Goal: Task Accomplishment & Management: Manage account settings

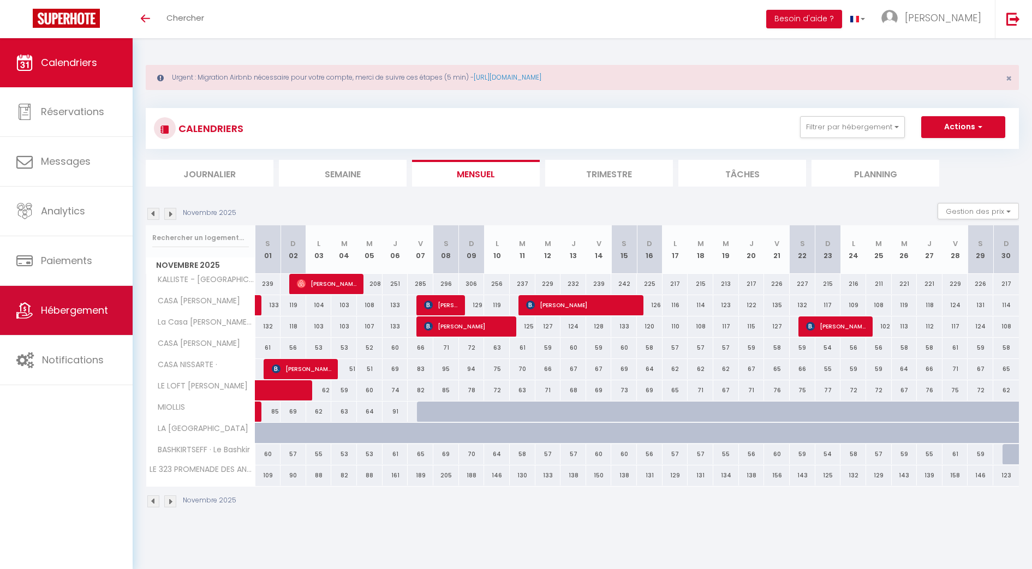
click at [74, 309] on span "Hébergement" at bounding box center [74, 310] width 67 height 14
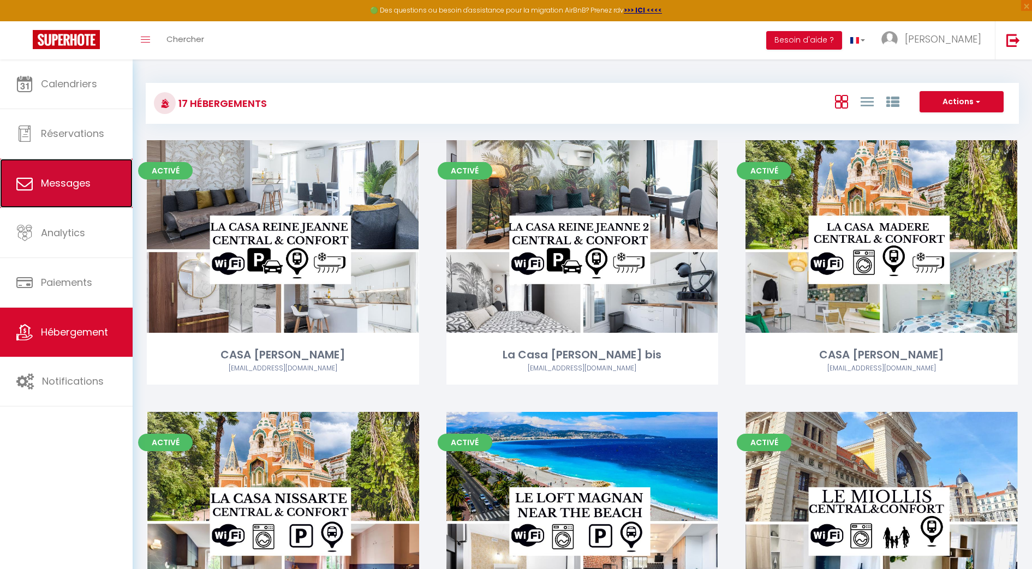
click at [68, 194] on link "Messages" at bounding box center [66, 183] width 133 height 49
select select "message"
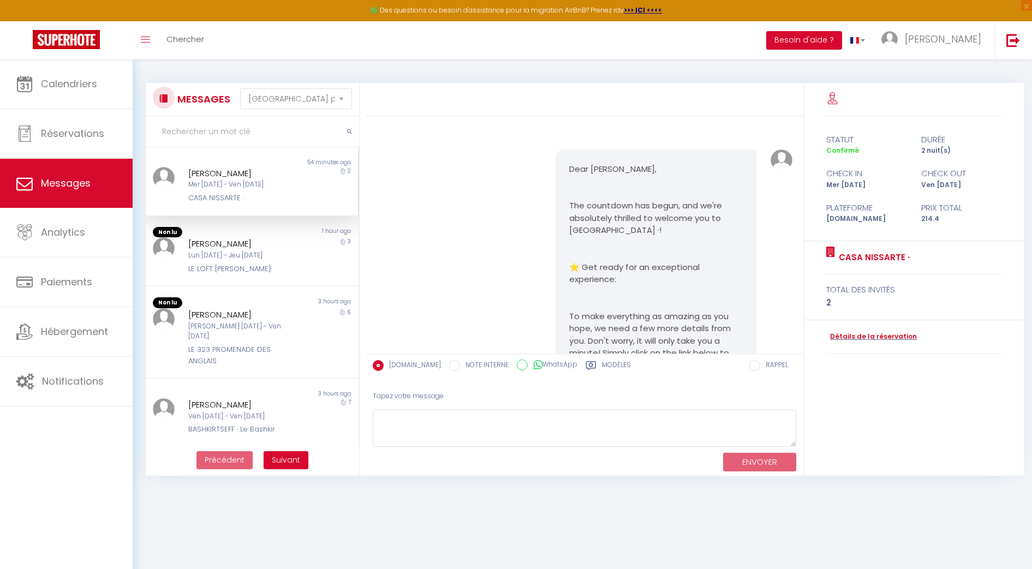
scroll to position [4837, 0]
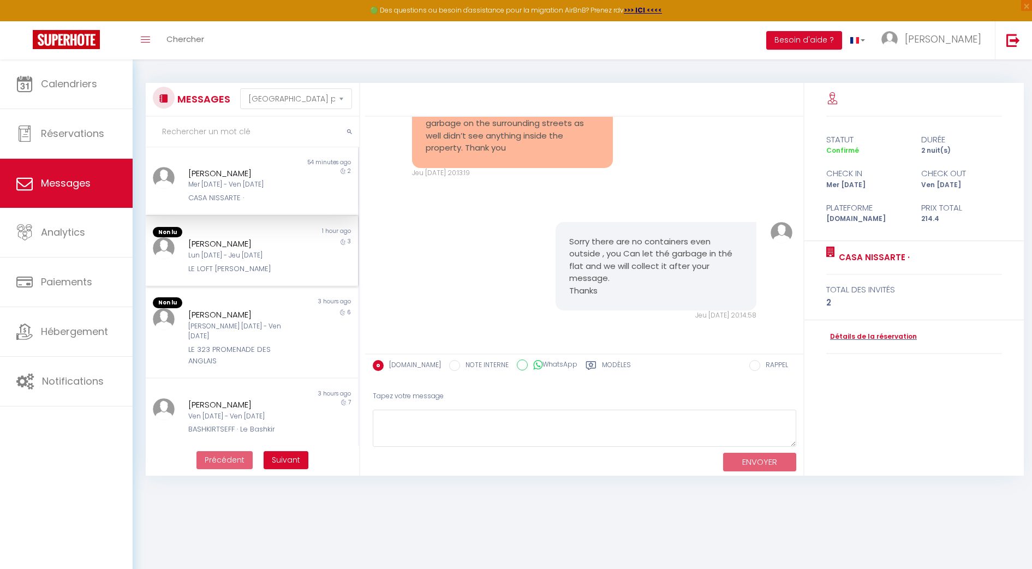
click at [271, 244] on div "[PERSON_NAME]" at bounding box center [243, 243] width 110 height 13
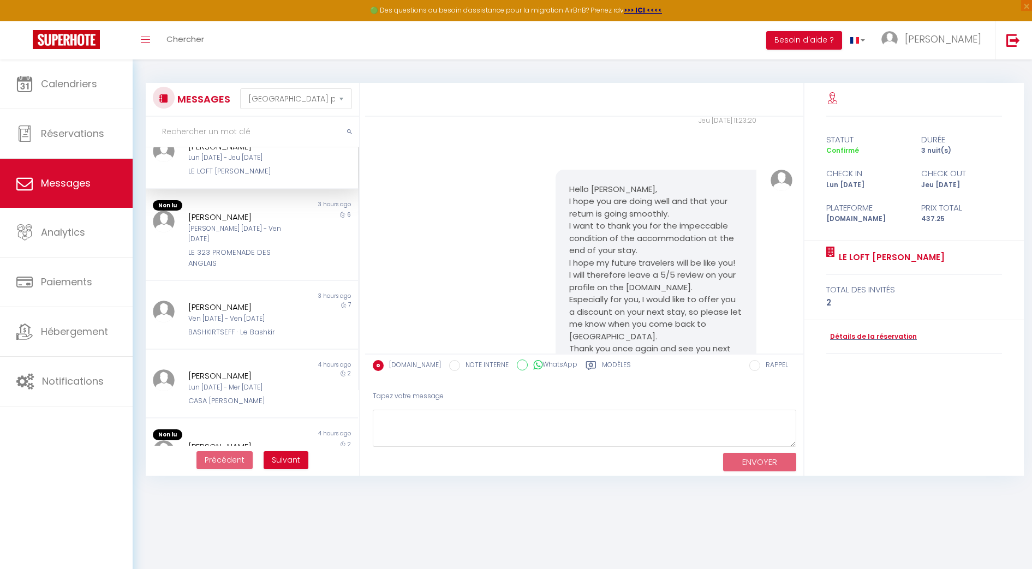
scroll to position [109, 0]
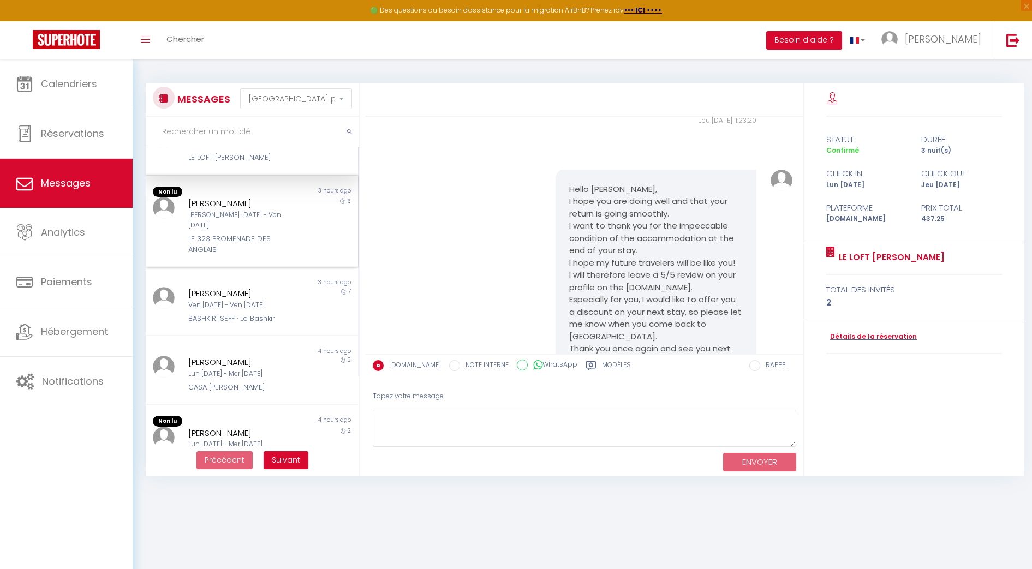
click at [231, 202] on div "[PERSON_NAME]" at bounding box center [243, 203] width 110 height 13
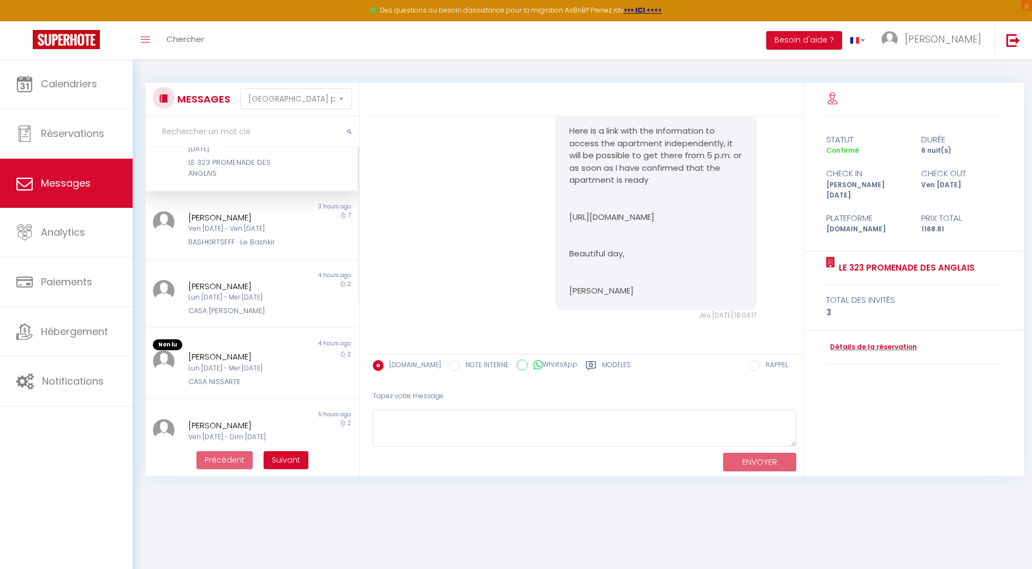
scroll to position [191, 0]
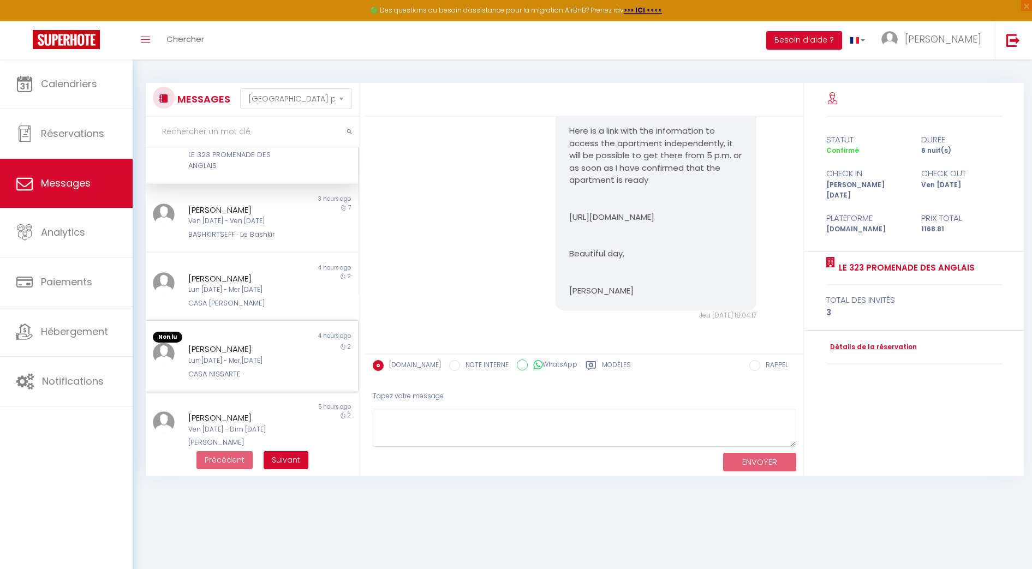
click at [243, 356] on div "Lun [DATE] - Mer [DATE]" at bounding box center [243, 361] width 110 height 10
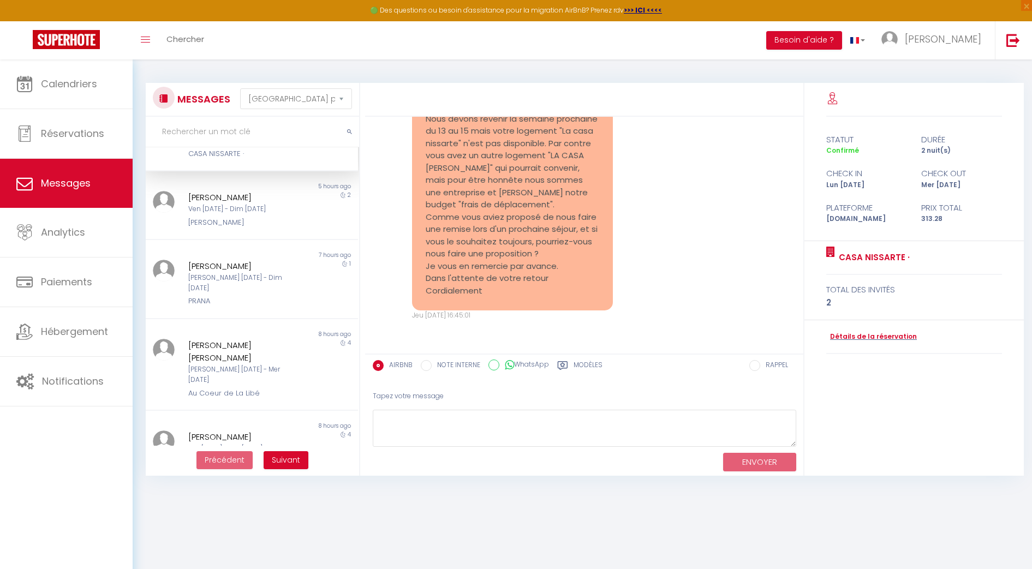
scroll to position [411, 0]
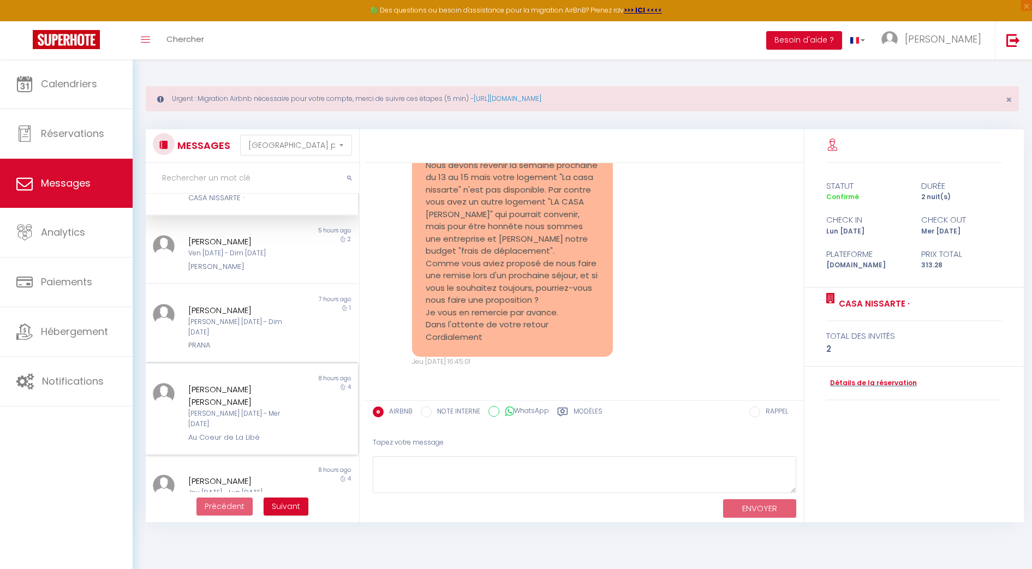
click at [239, 363] on div "Non lu 8 hours ago [PERSON_NAME] [PERSON_NAME] [PERSON_NAME] [DATE] - Mer [DATE…" at bounding box center [252, 409] width 212 height 92
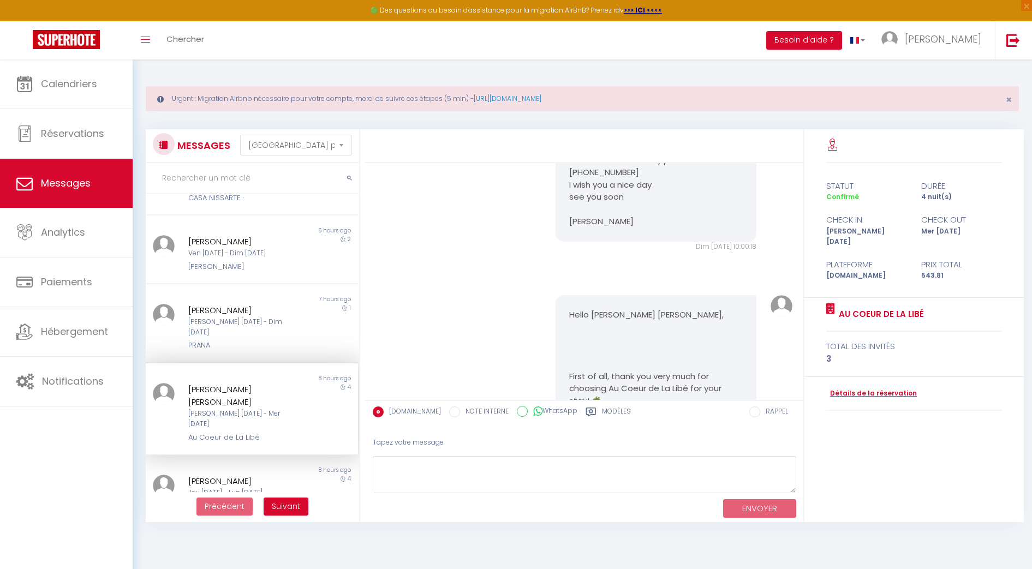
scroll to position [4793, 0]
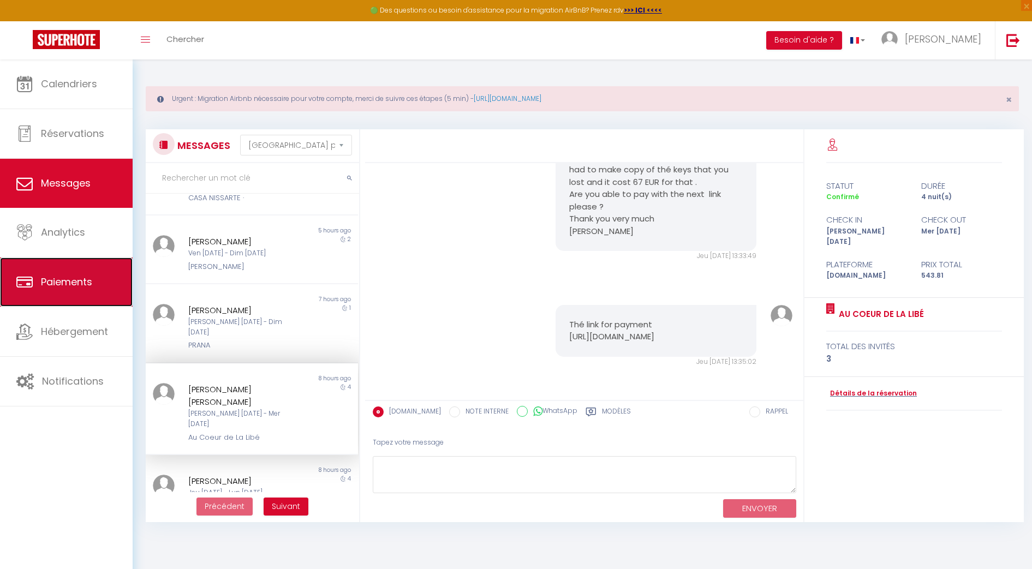
click at [82, 273] on link "Paiements" at bounding box center [66, 281] width 133 height 49
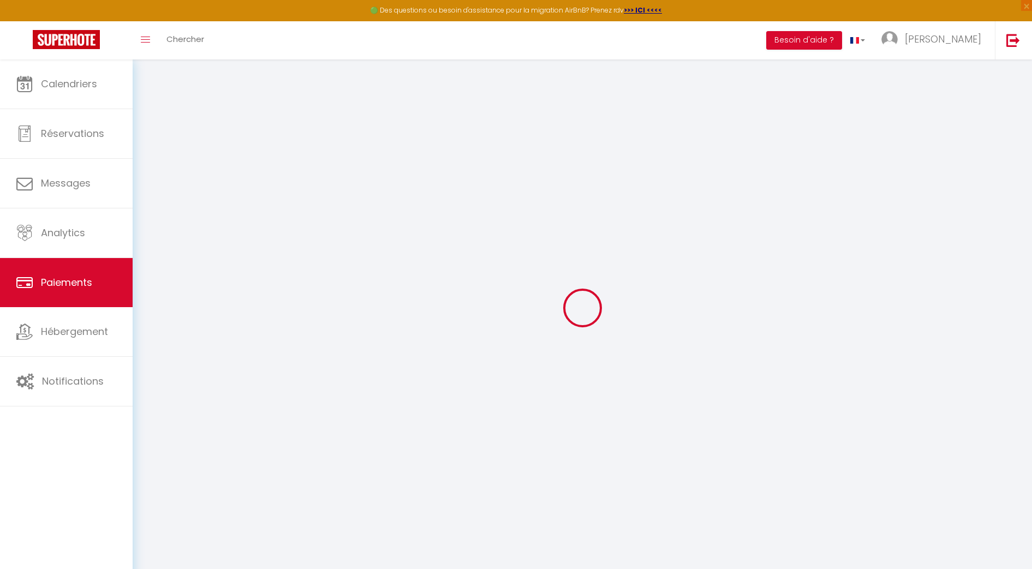
select select "2"
select select "0"
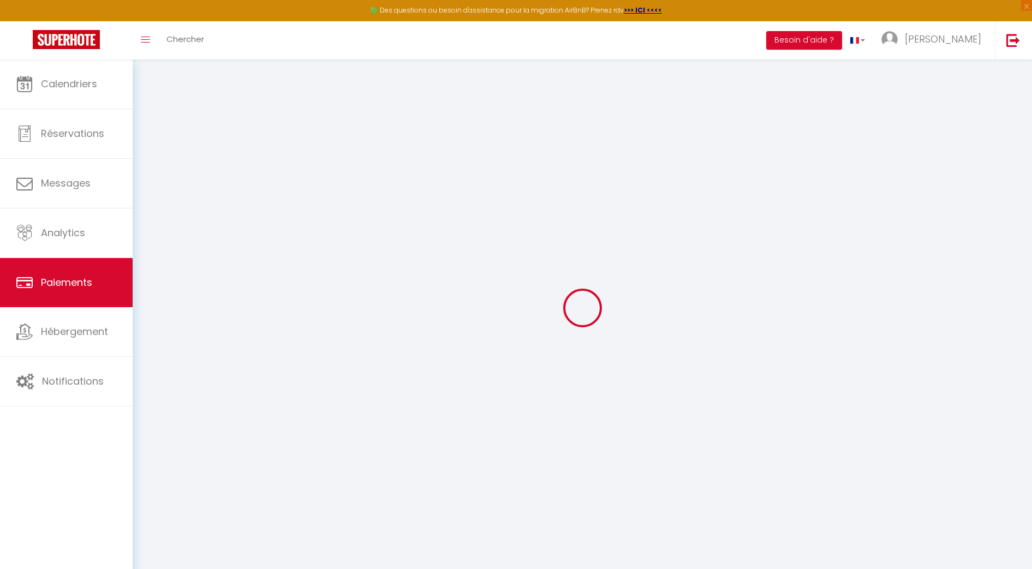
select select "0"
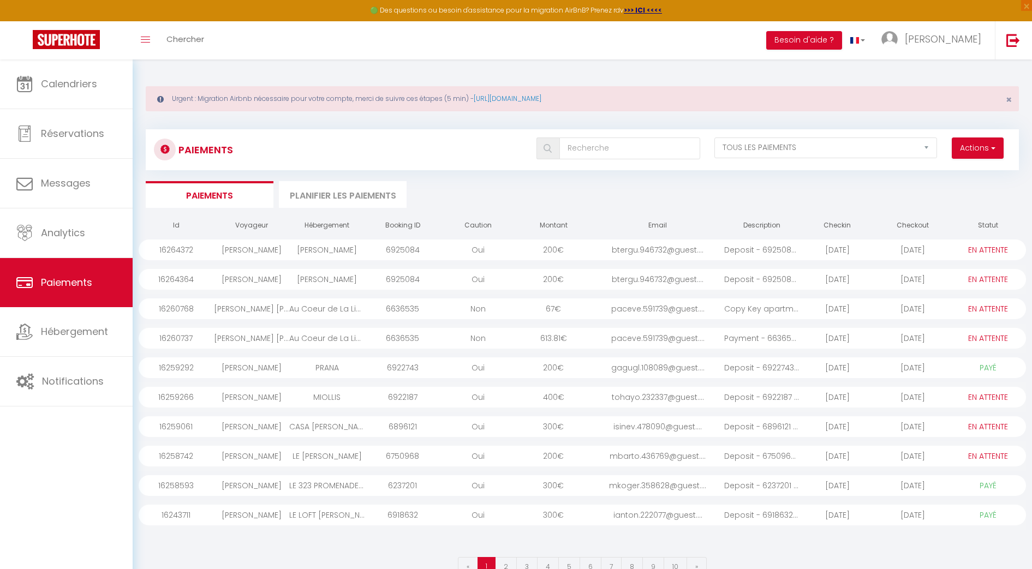
click at [978, 308] on select "PAYÉ EN ATTENTE" at bounding box center [988, 309] width 55 height 12
click at [983, 306] on select "PAYÉ EN ATTENTE" at bounding box center [988, 309] width 55 height 12
click at [287, 307] on div "[PERSON_NAME] [PERSON_NAME]" at bounding box center [251, 308] width 75 height 21
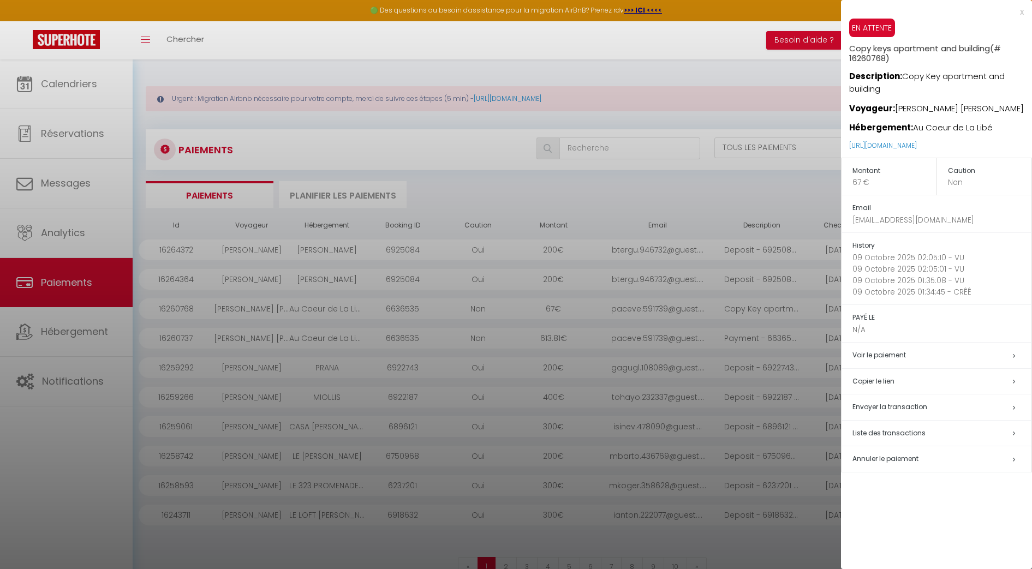
click at [903, 461] on span "Annuler le paiement" at bounding box center [885, 458] width 66 height 9
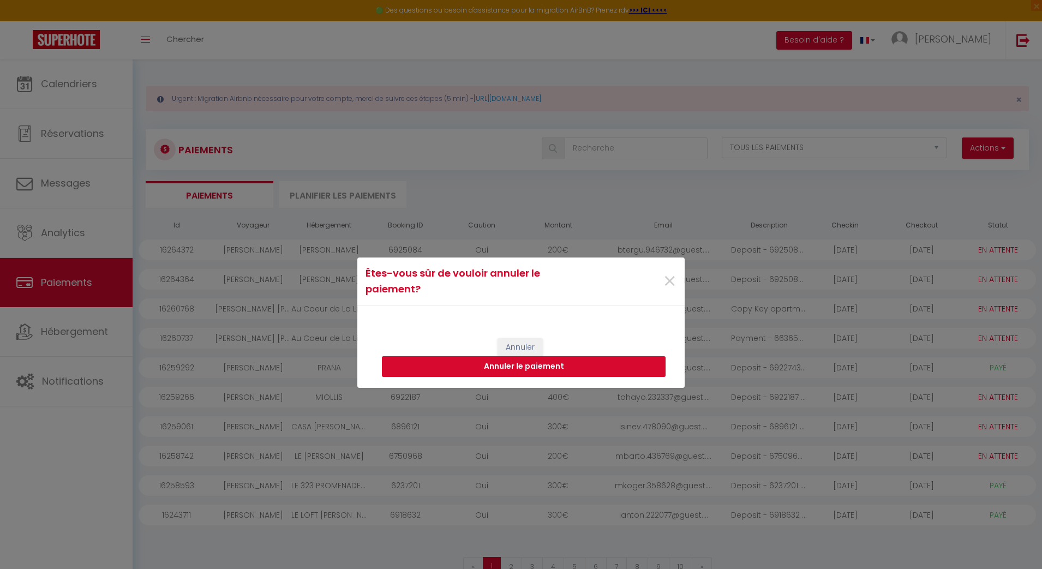
click at [526, 365] on button "Annuler le paiement" at bounding box center [524, 366] width 284 height 21
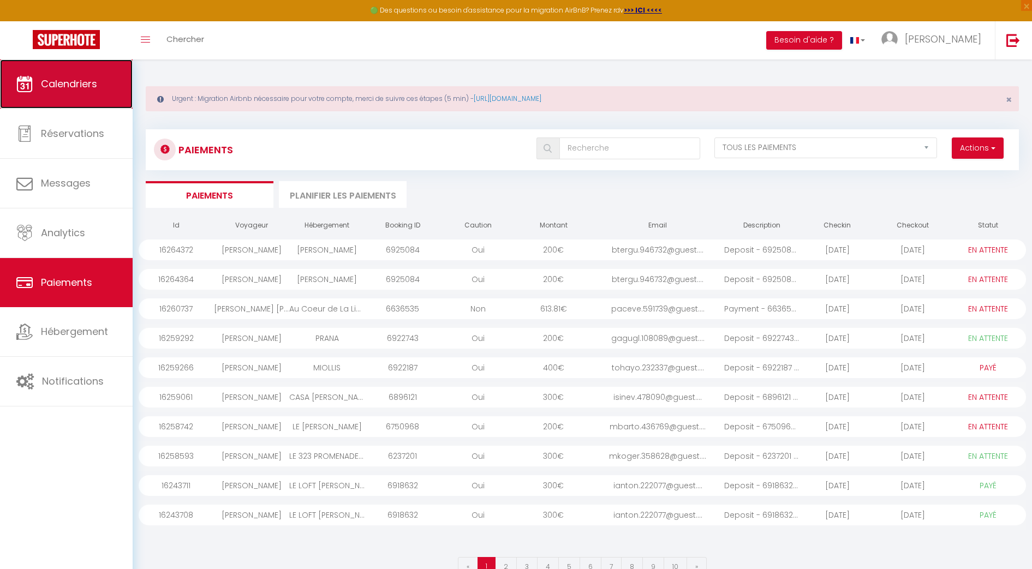
click at [110, 91] on link "Calendriers" at bounding box center [66, 83] width 133 height 49
